Goal: Task Accomplishment & Management: Use online tool/utility

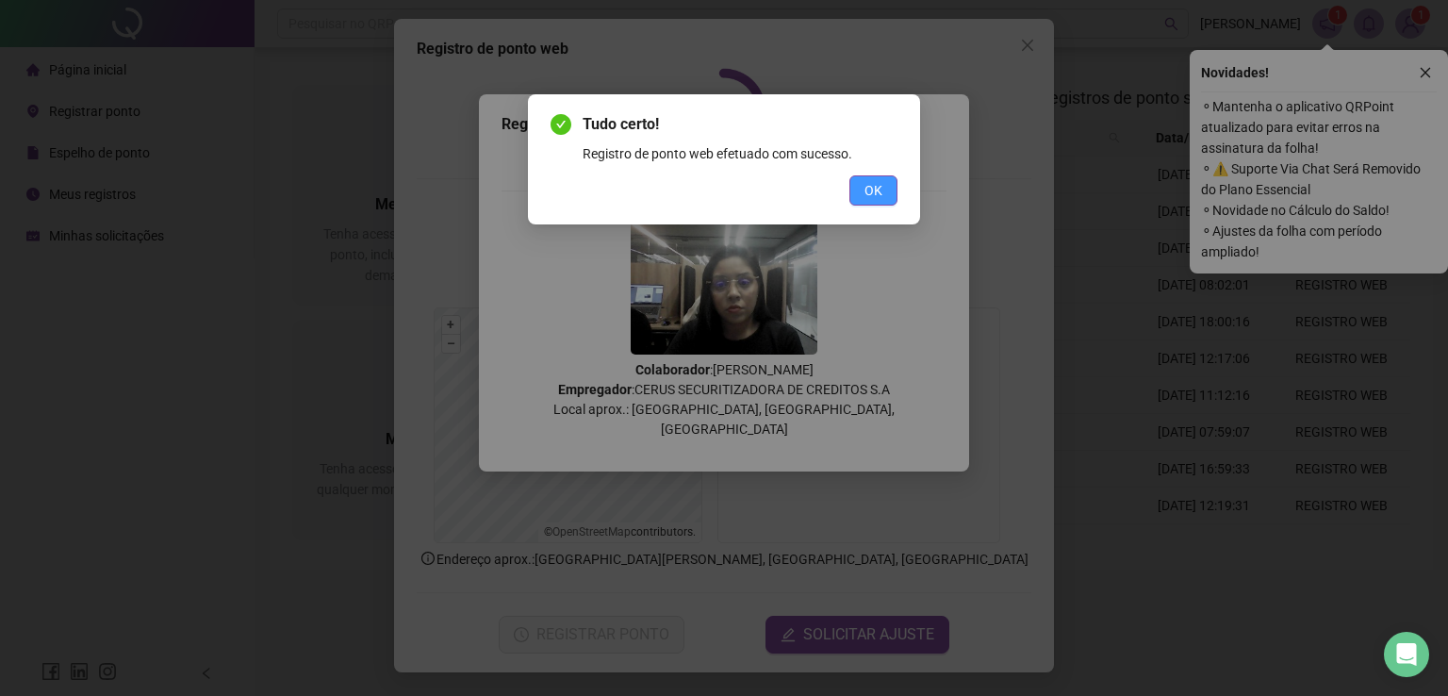
click at [882, 201] on button "OK" at bounding box center [873, 190] width 48 height 30
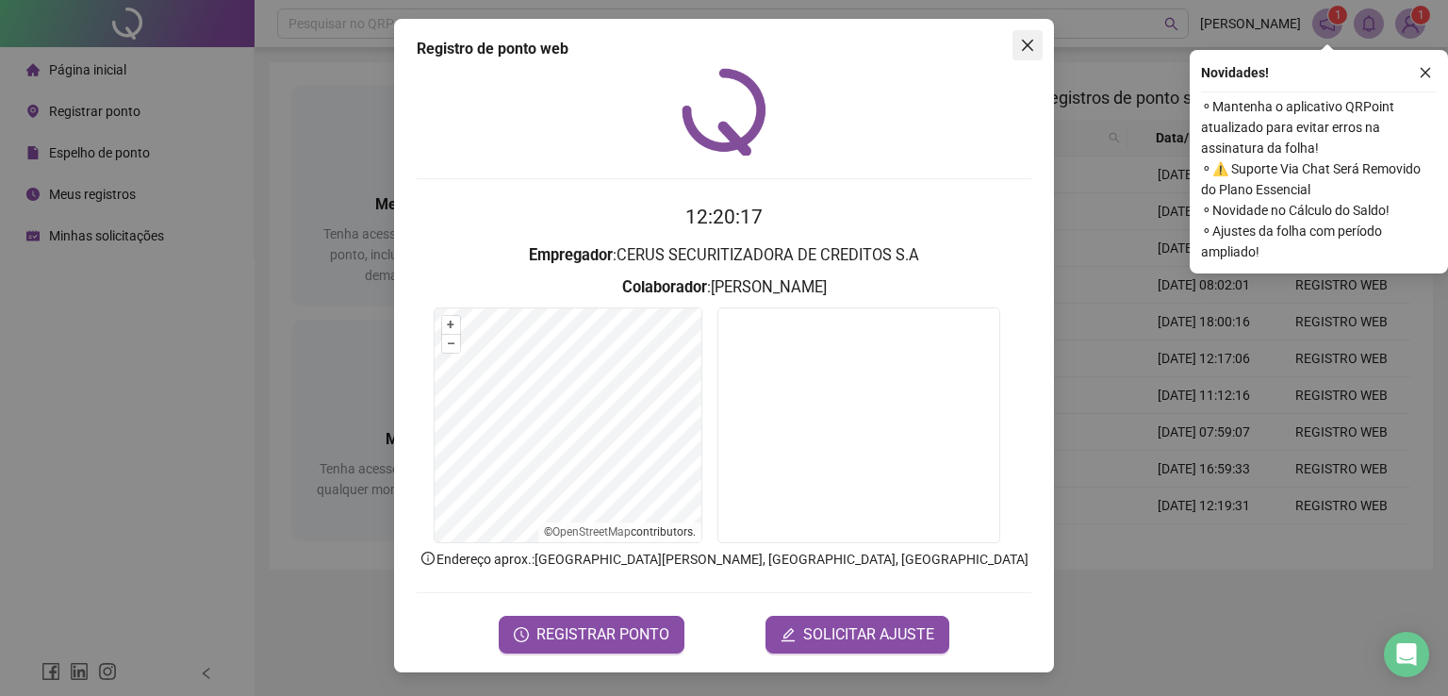
click at [1029, 39] on icon "close" at bounding box center [1027, 45] width 15 height 15
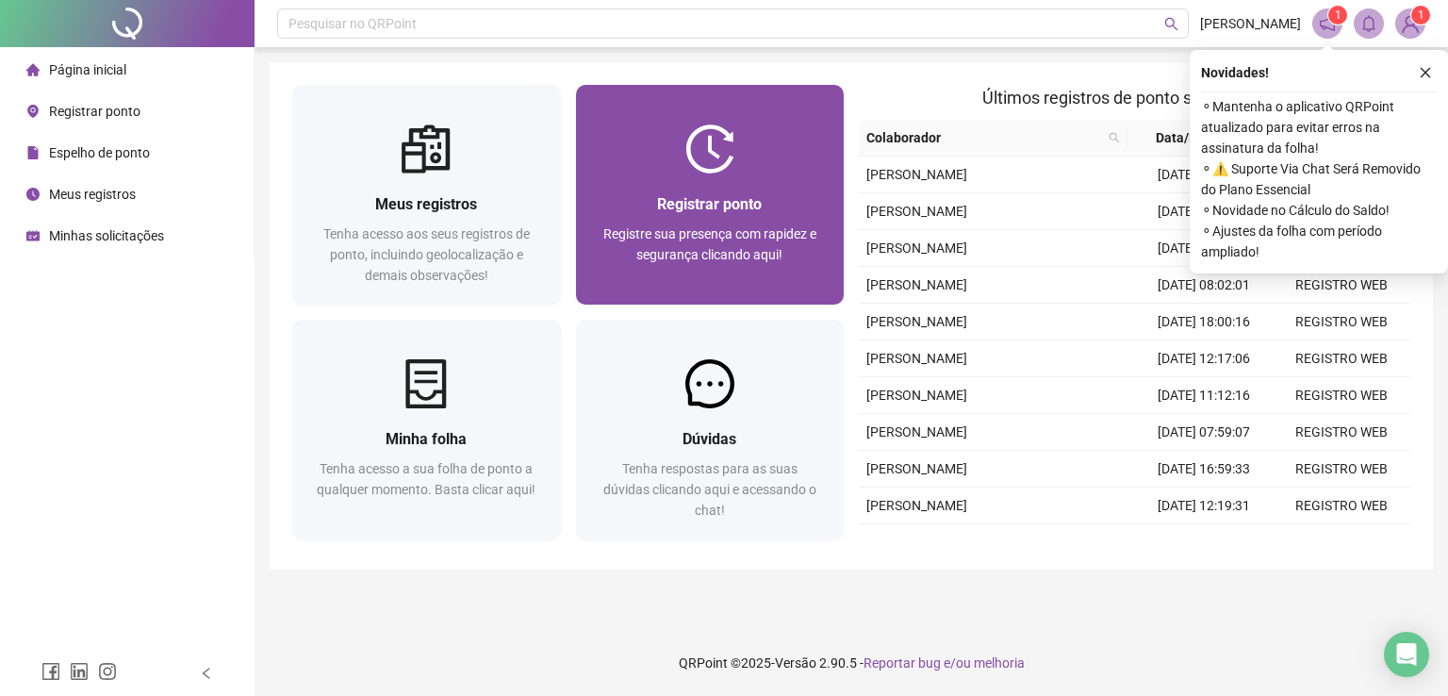
click at [686, 165] on img at bounding box center [709, 148] width 49 height 49
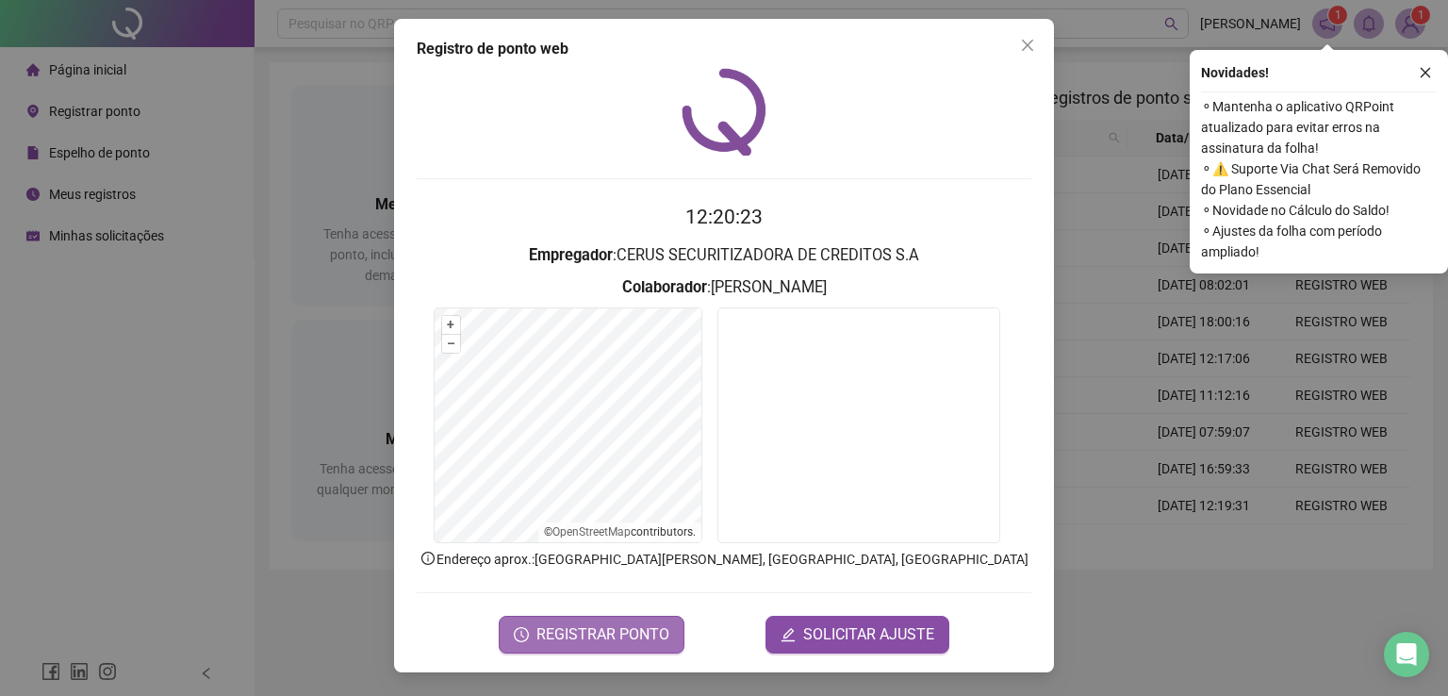
click at [569, 623] on span "REGISTRAR PONTO" at bounding box center [602, 634] width 133 height 23
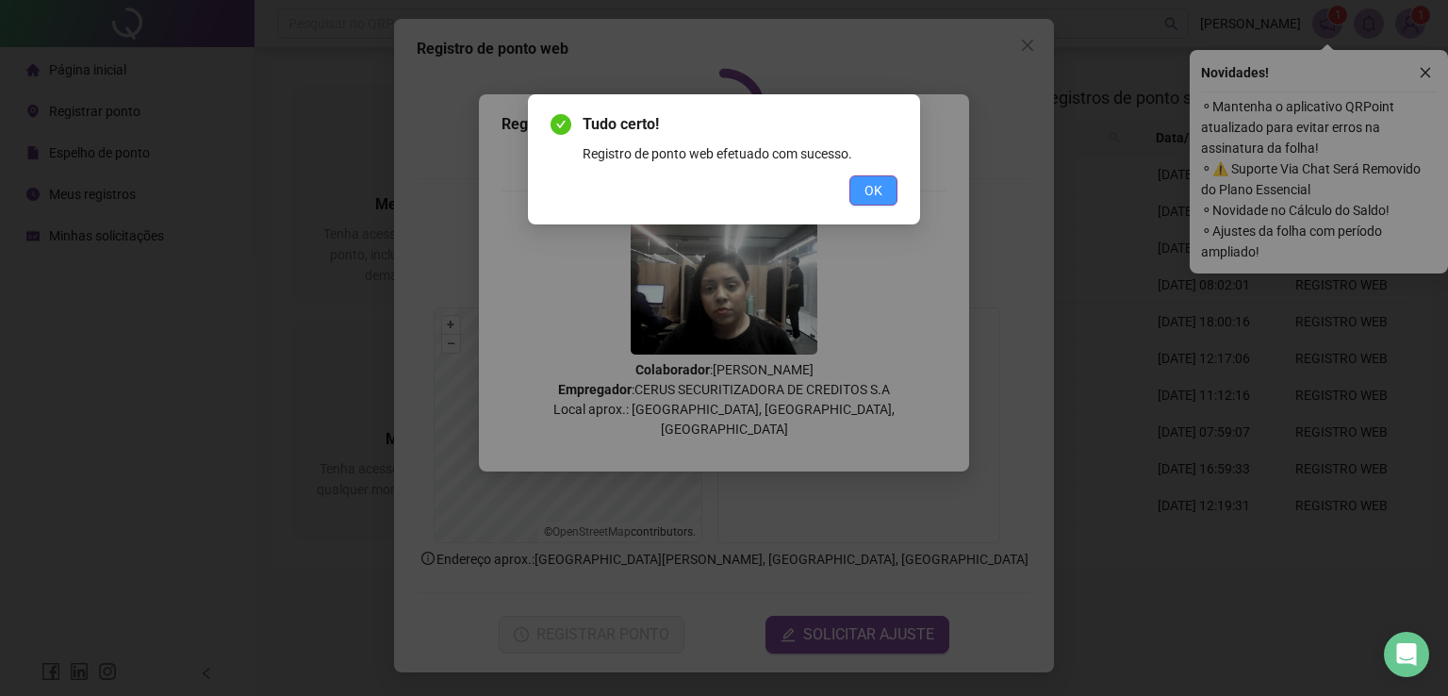
click at [870, 191] on span "OK" at bounding box center [873, 190] width 18 height 21
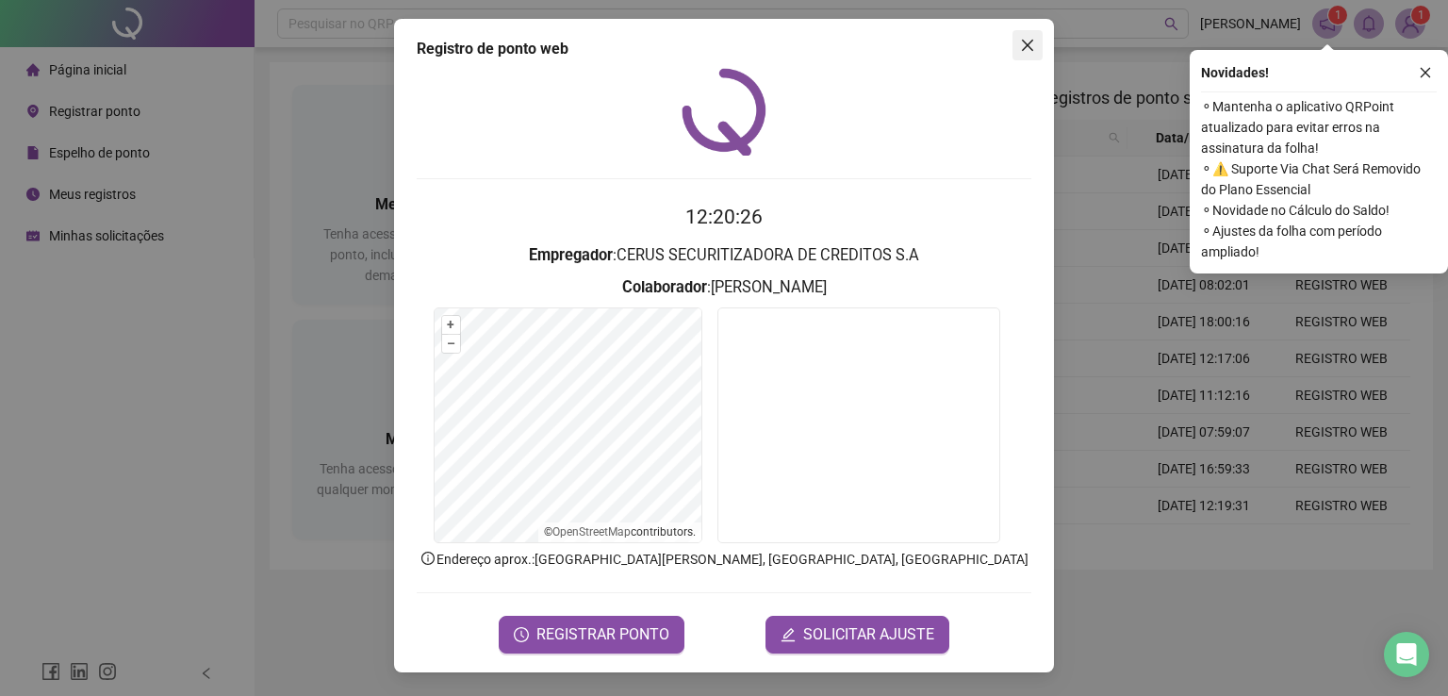
click at [1022, 45] on icon "close" at bounding box center [1027, 45] width 15 height 15
